Goal: Information Seeking & Learning: Check status

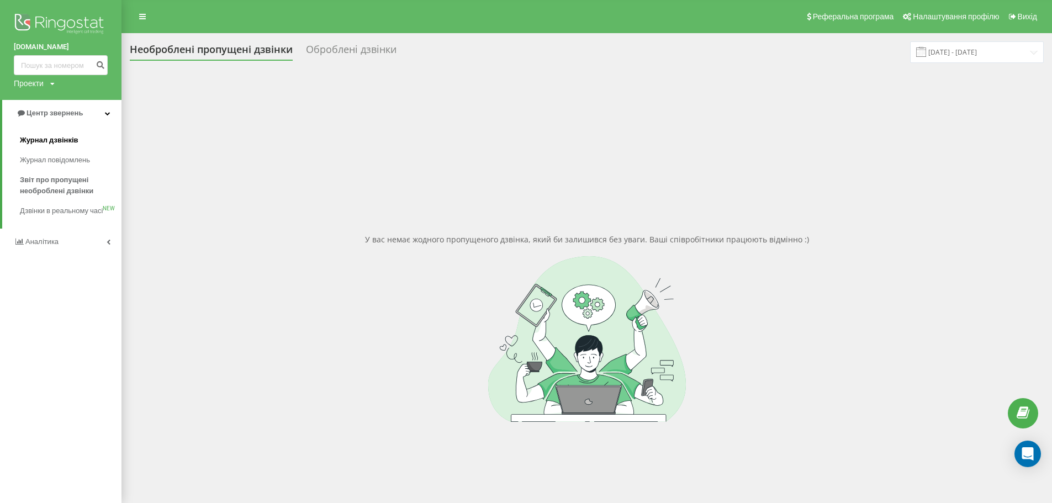
click at [87, 142] on link "Журнал дзвінків" at bounding box center [71, 140] width 102 height 20
click at [68, 141] on span "Журнал дзвінків" at bounding box center [49, 140] width 59 height 11
click at [64, 137] on span "Журнал дзвінків" at bounding box center [49, 140] width 59 height 11
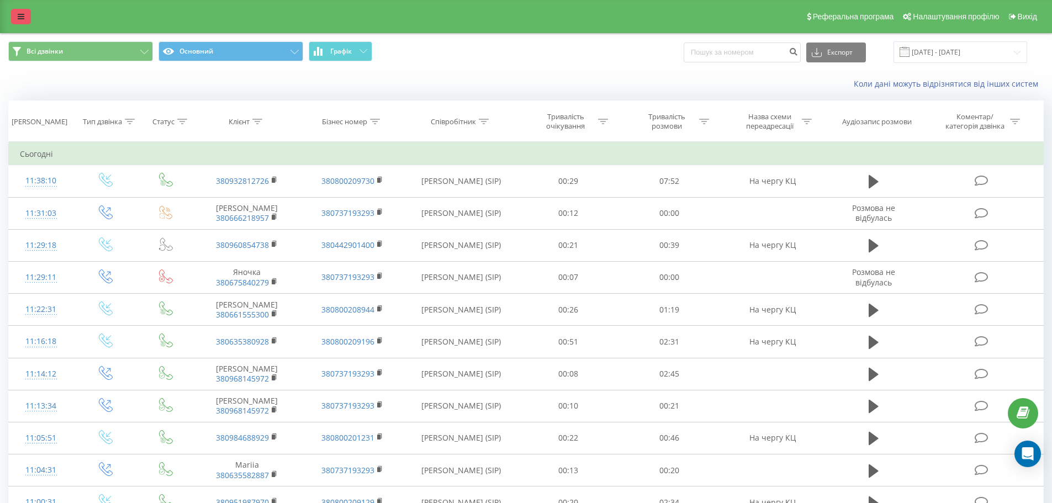
click at [20, 9] on link at bounding box center [21, 16] width 20 height 15
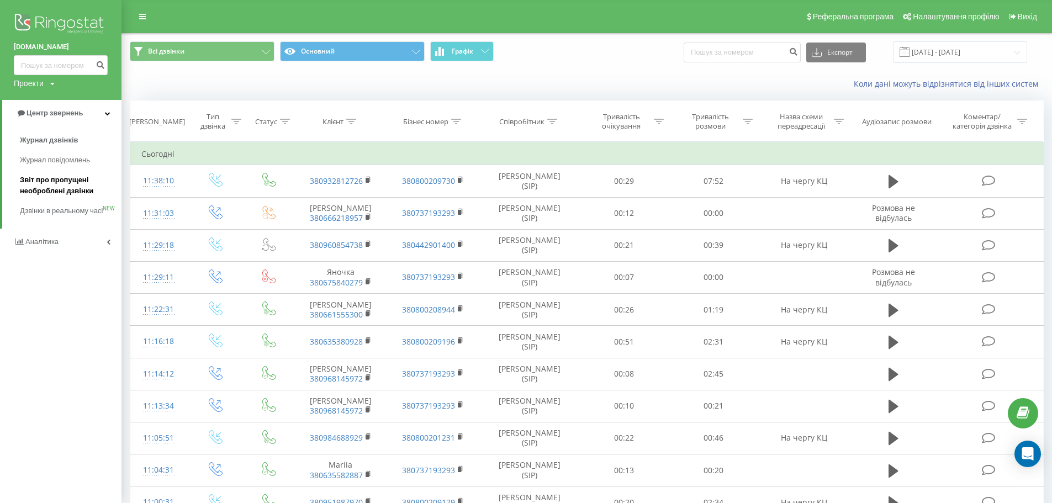
click at [80, 187] on span "Звіт про пропущені необроблені дзвінки" at bounding box center [68, 185] width 96 height 22
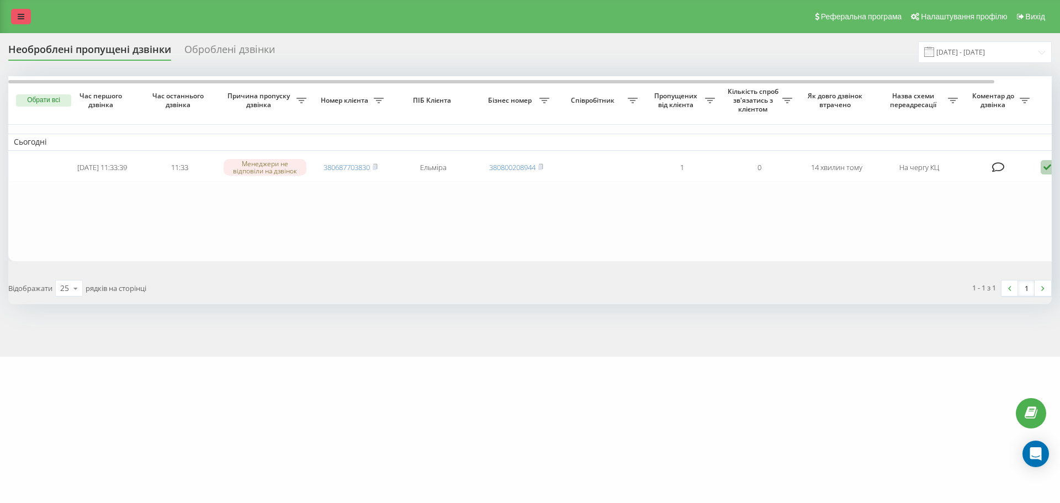
click at [20, 13] on icon at bounding box center [21, 17] width 7 height 8
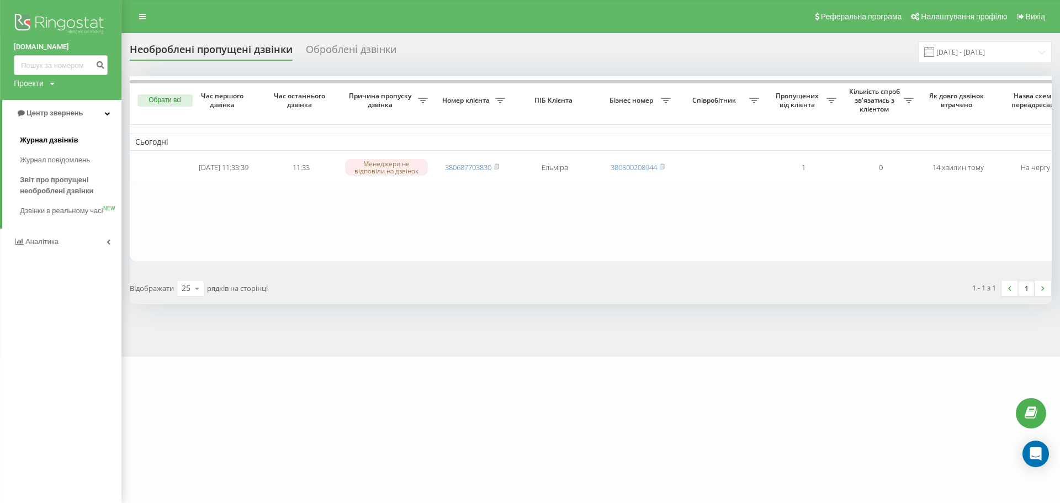
click at [46, 143] on span "Журнал дзвінків" at bounding box center [49, 140] width 59 height 11
